Goal: Information Seeking & Learning: Learn about a topic

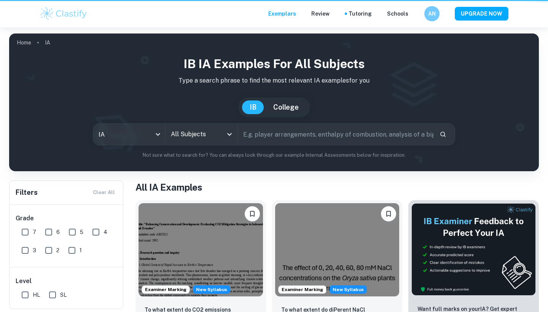
checkbox input "true"
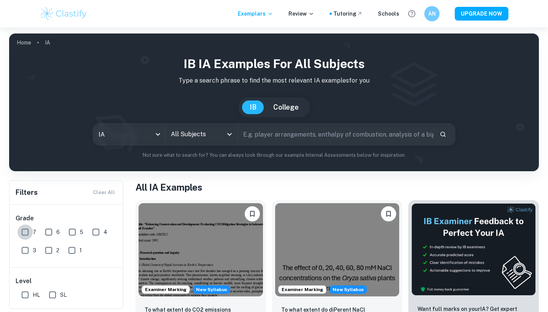
click at [27, 232] on input "7" at bounding box center [24, 231] width 15 height 15
checkbox input "true"
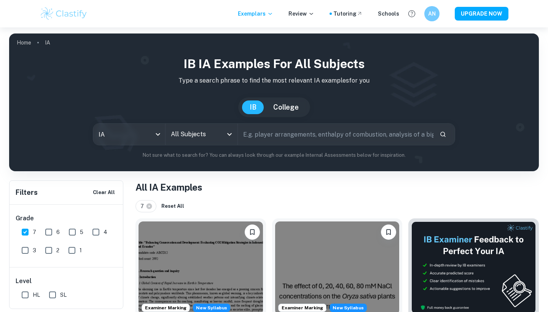
click at [55, 232] on input "6" at bounding box center [48, 231] width 15 height 15
checkbox input "true"
click at [78, 231] on input "5" at bounding box center [72, 231] width 15 height 15
checkbox input "true"
click at [210, 142] on div "All Subjects" at bounding box center [201, 134] width 72 height 21
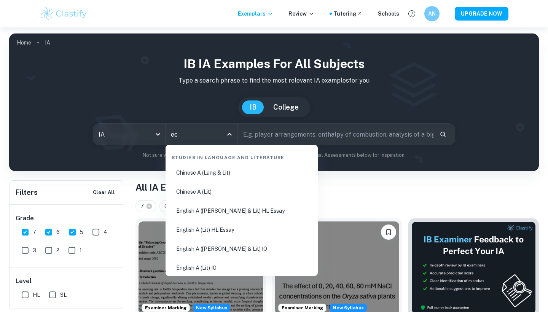
type input "eco"
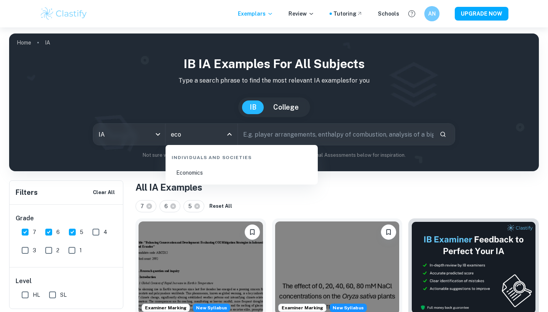
click at [240, 176] on li "Economics" at bounding box center [241, 172] width 146 height 17
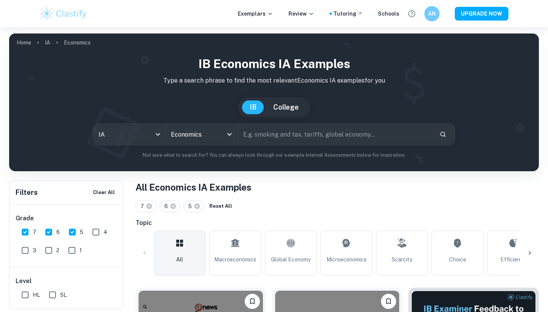
click at [55, 294] on input "SL" at bounding box center [52, 294] width 15 height 15
checkbox input "true"
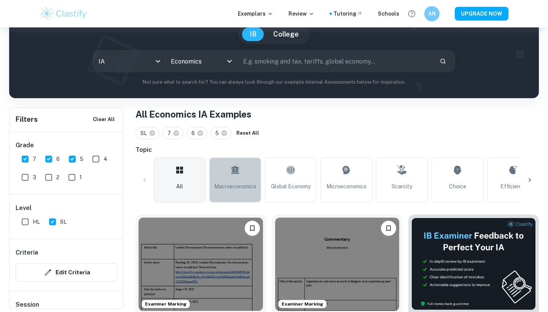
click at [246, 176] on link "Macroeconomics" at bounding box center [235, 179] width 52 height 45
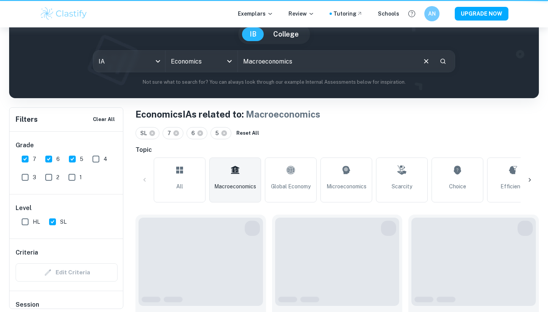
type input "Macroeconomics"
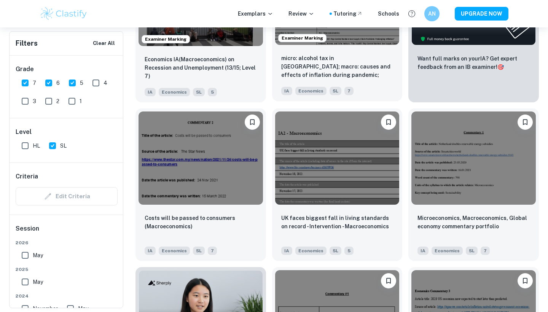
scroll to position [431, 0]
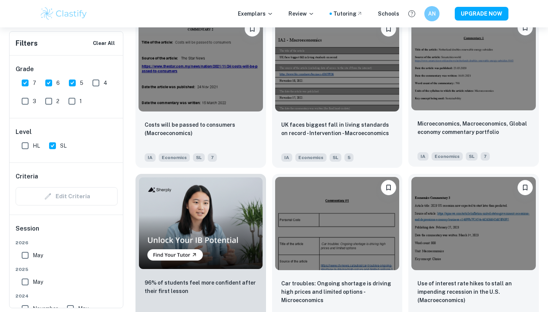
click at [447, 72] on img at bounding box center [473, 63] width 124 height 93
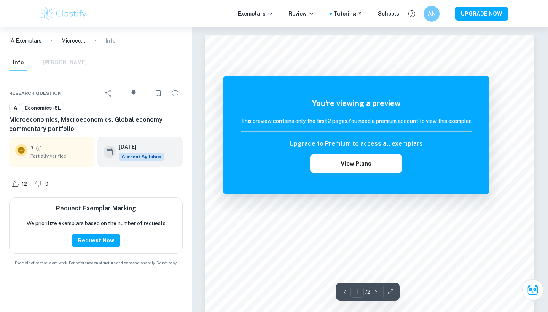
click at [434, 18] on div "AN" at bounding box center [431, 14] width 16 height 16
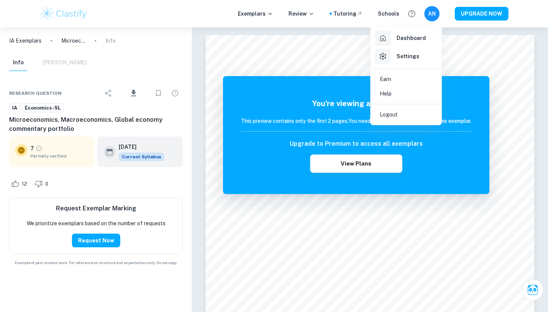
click at [427, 16] on div at bounding box center [274, 156] width 548 height 312
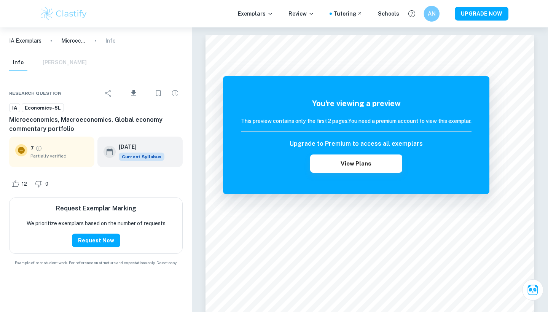
click at [429, 16] on h6 "AN" at bounding box center [431, 14] width 9 height 9
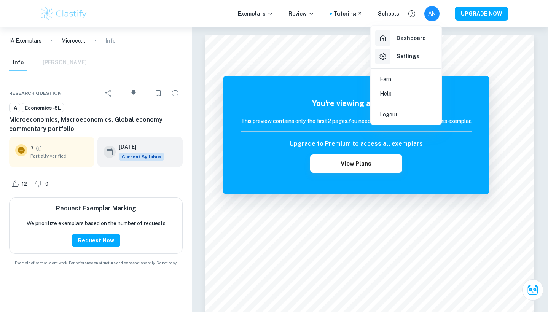
click at [420, 39] on h6 "Dashboard" at bounding box center [410, 38] width 29 height 8
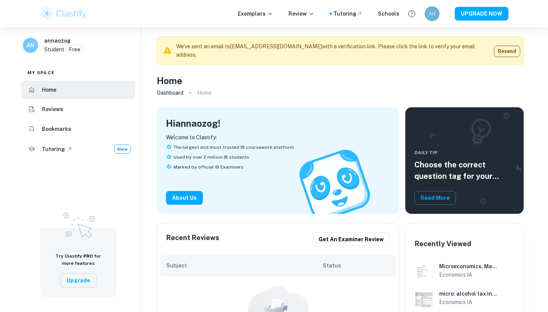
click at [426, 14] on div "AN" at bounding box center [431, 13] width 15 height 15
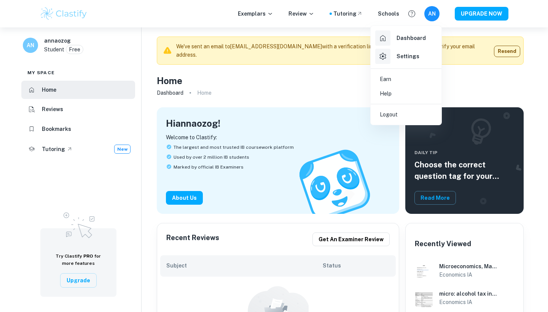
click at [298, 99] on div at bounding box center [274, 156] width 548 height 312
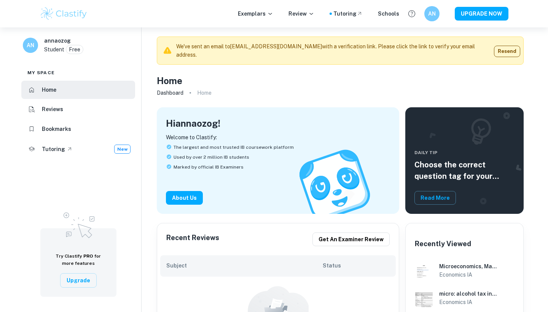
click at [76, 49] on p "Free" at bounding box center [74, 49] width 11 height 8
